Goal: Information Seeking & Learning: Find specific page/section

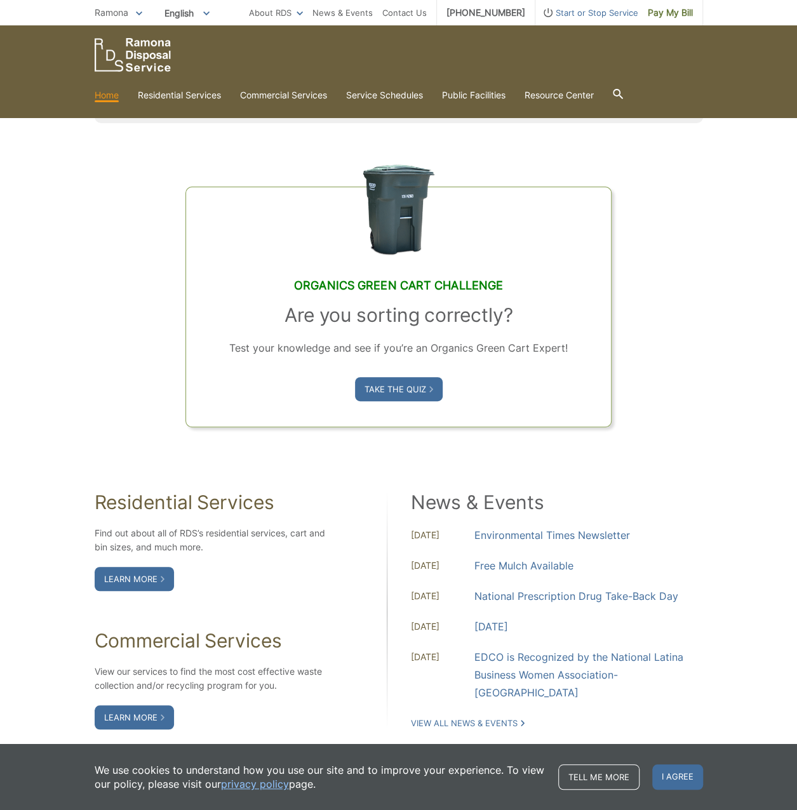
scroll to position [698, 0]
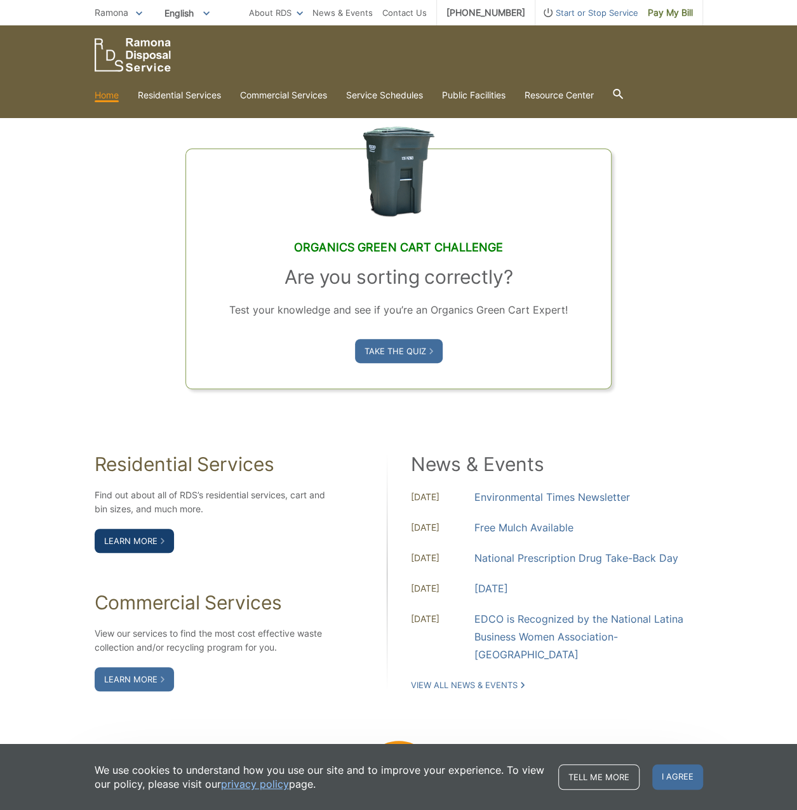
click at [119, 537] on link "Learn More" at bounding box center [134, 541] width 79 height 24
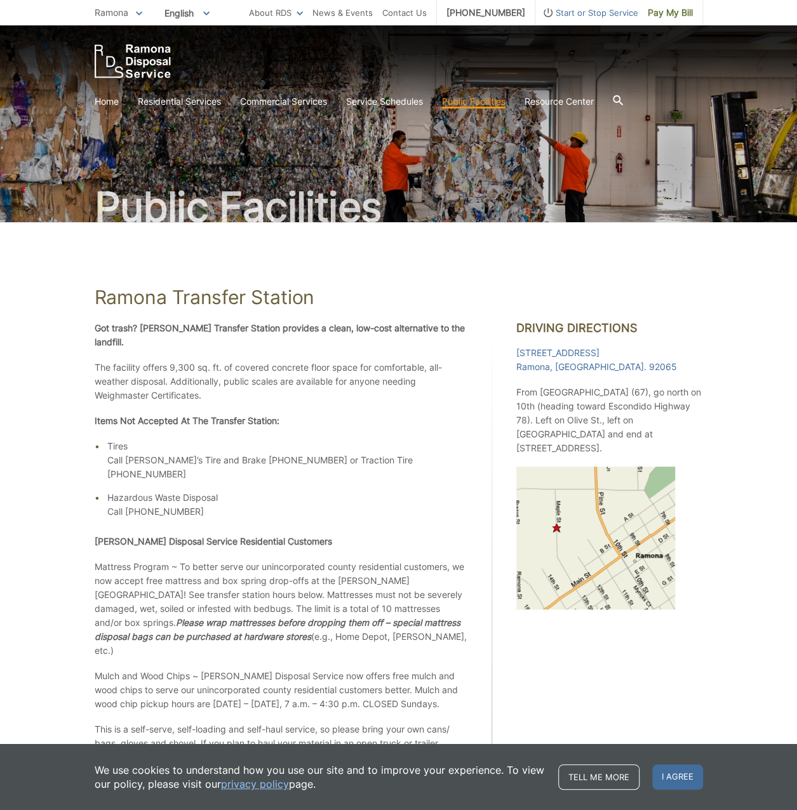
click at [458, 368] on p "The facility offers 9,300 sq. ft. of covered concrete floor space for comfortab…" at bounding box center [281, 382] width 373 height 42
